Goal: Information Seeking & Learning: Learn about a topic

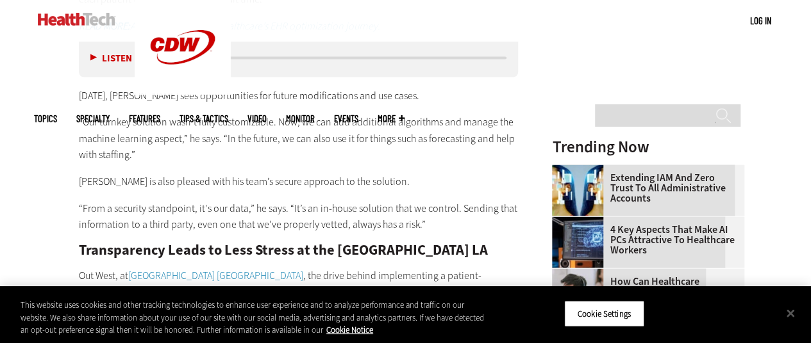
scroll to position [1406, 0]
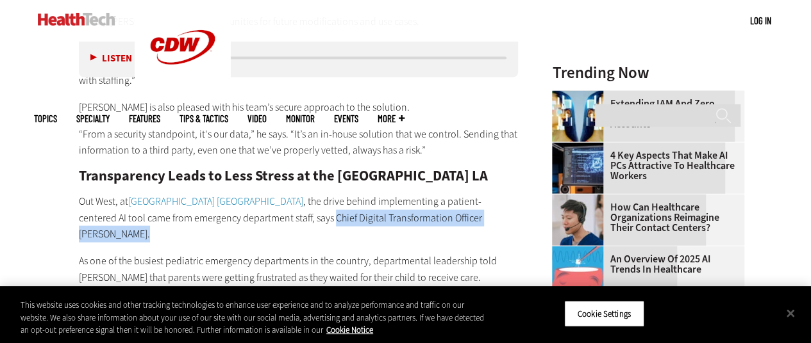
drag, startPoint x: 458, startPoint y: 220, endPoint x: 265, endPoint y: 221, distance: 192.9
click at [265, 221] on p "Out West, at [GEOGRAPHIC_DATA] , the drive behind implementing a patient-center…" at bounding box center [299, 218] width 440 height 49
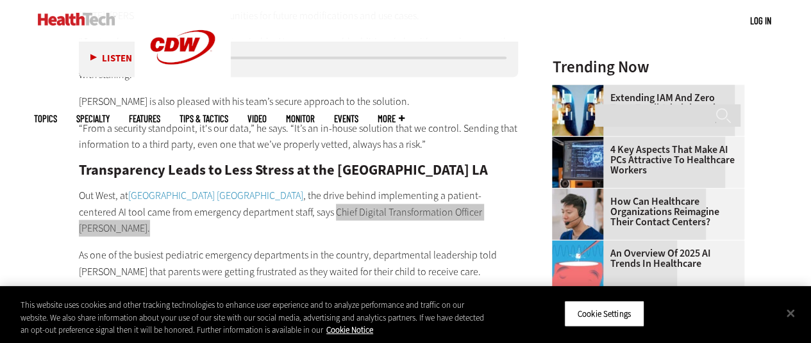
scroll to position [1534, 0]
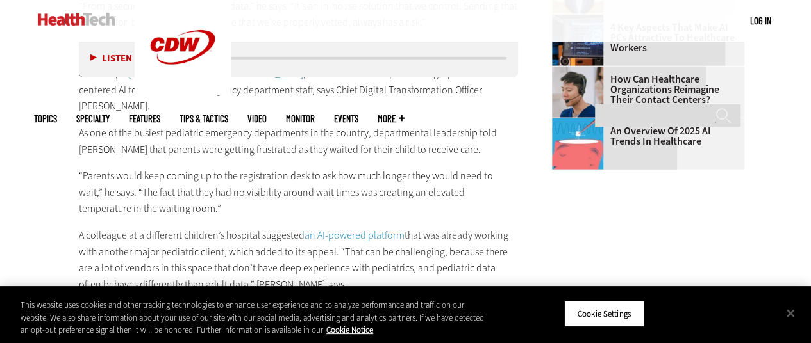
drag, startPoint x: 406, startPoint y: 85, endPoint x: 268, endPoint y: 88, distance: 138.5
click at [268, 88] on p "Out West, at [GEOGRAPHIC_DATA] , the drive behind implementing a patient-center…" at bounding box center [299, 89] width 440 height 49
copy p "Chief Digital Transformation Office"
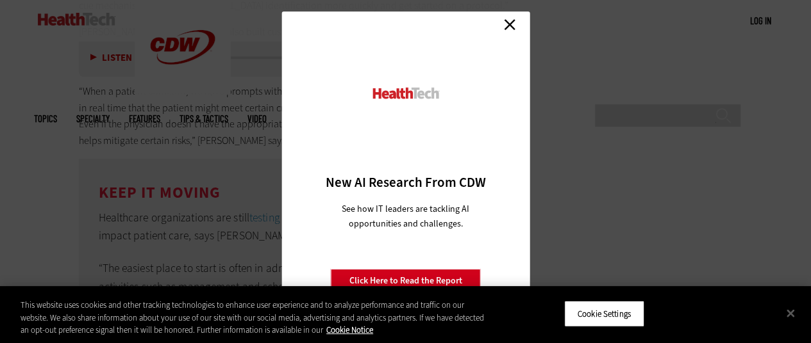
scroll to position [3329, 0]
click at [514, 20] on link "Close" at bounding box center [509, 24] width 19 height 19
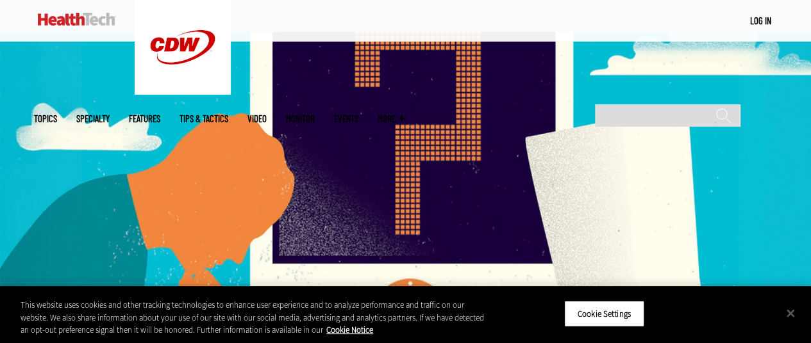
scroll to position [0, 0]
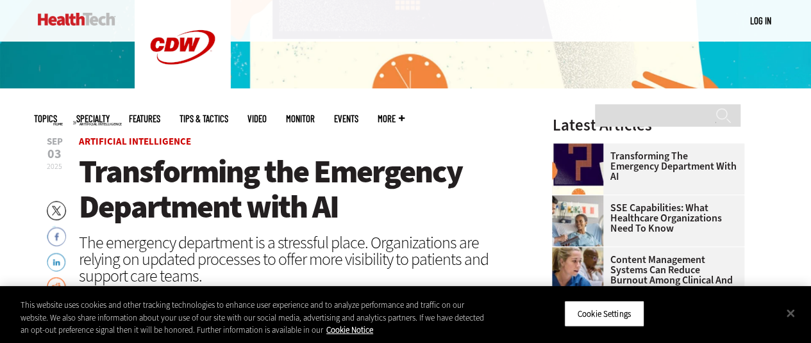
scroll to position [320, 0]
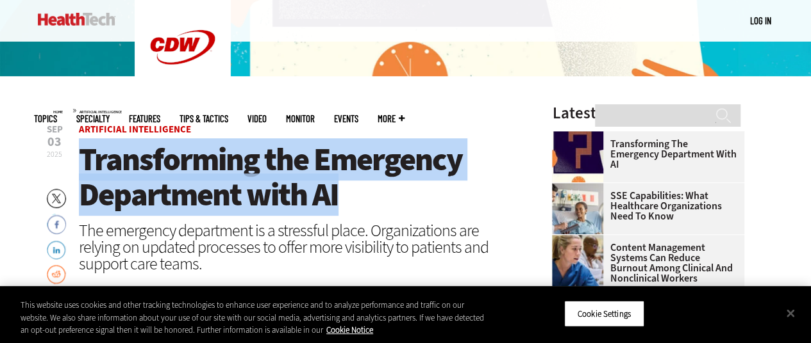
drag, startPoint x: 363, startPoint y: 203, endPoint x: 81, endPoint y: 169, distance: 284.0
click at [81, 169] on h1 "Transforming the Emergency Department with AI" at bounding box center [299, 177] width 440 height 70
copy span "Transforming the Emergency Department with AI"
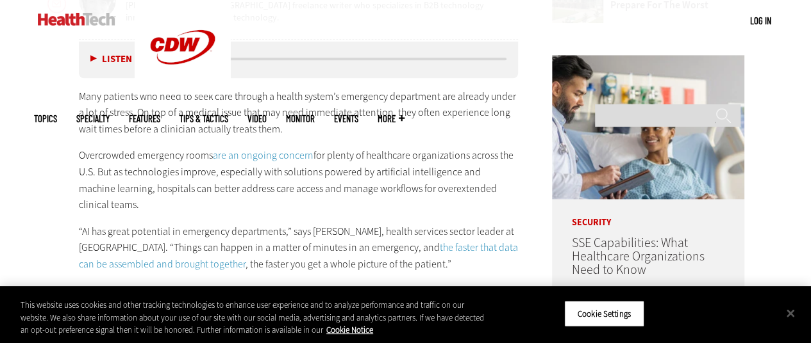
scroll to position [449, 0]
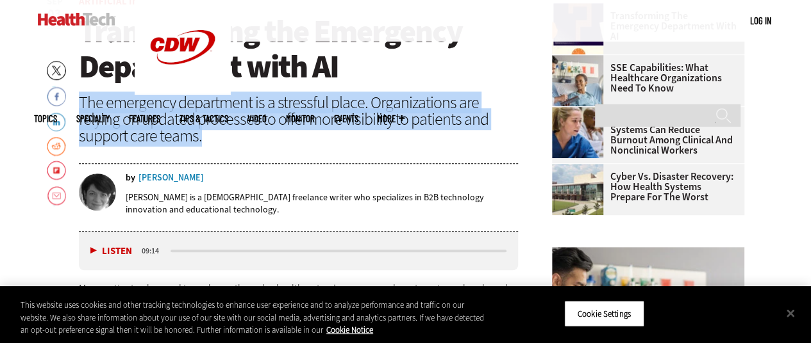
drag, startPoint x: 168, startPoint y: 137, endPoint x: 76, endPoint y: 95, distance: 100.9
copy div "The emergency department is a stressful place. Organizations are relying on upd…"
